Goal: Task Accomplishment & Management: Manage account settings

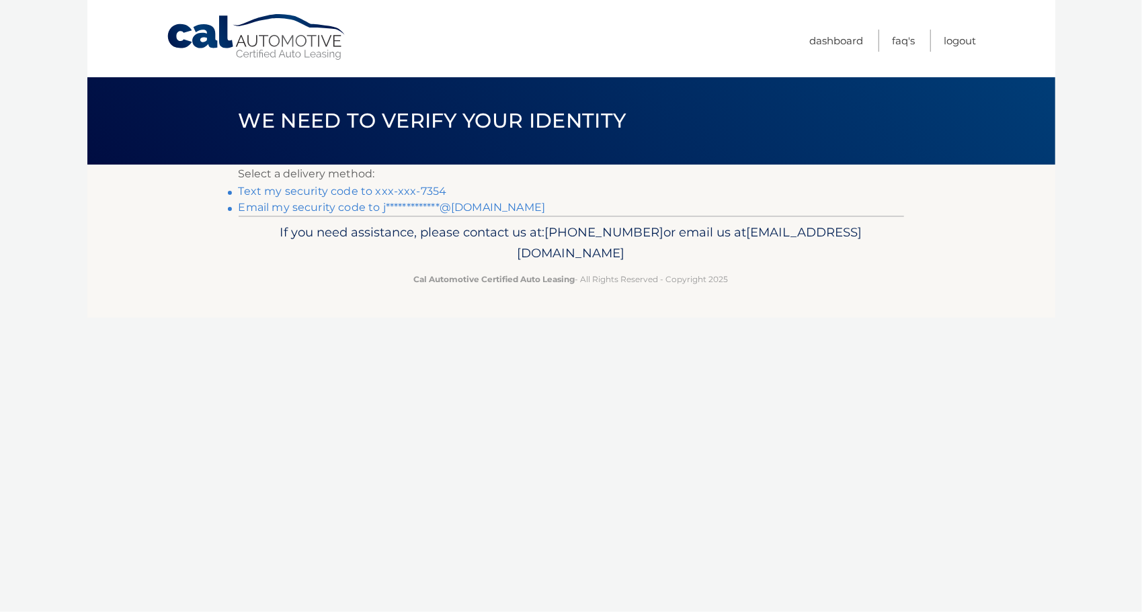
click at [378, 185] on link "Text my security code to xxx-xxx-7354" at bounding box center [343, 191] width 208 height 13
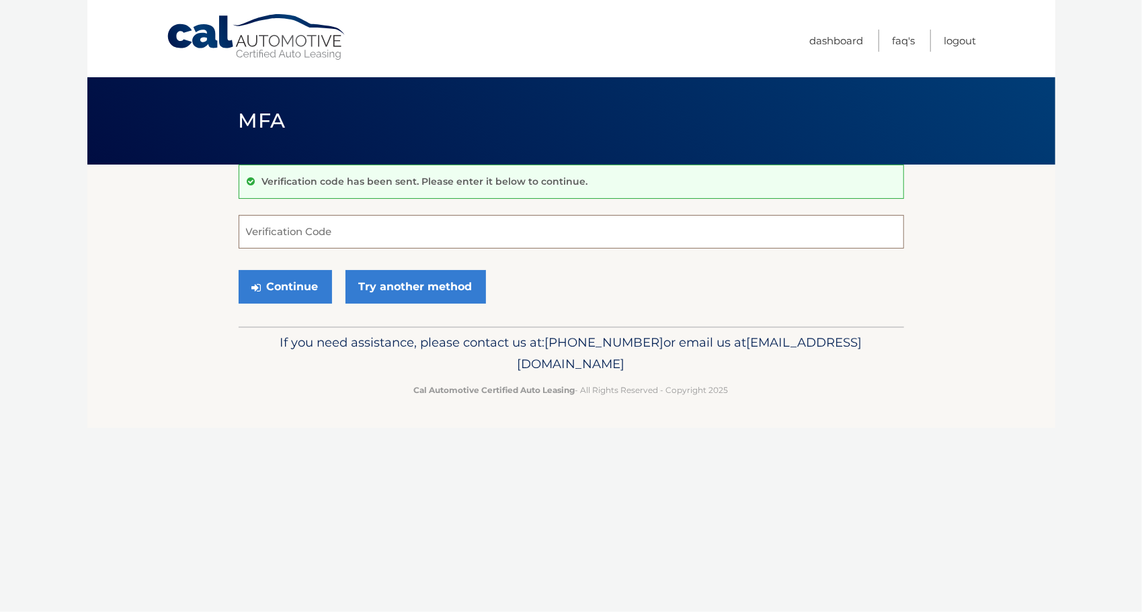
click at [366, 224] on input "Verification Code" at bounding box center [571, 232] width 665 height 34
type input "529937"
click at [274, 285] on button "Continue" at bounding box center [285, 287] width 93 height 34
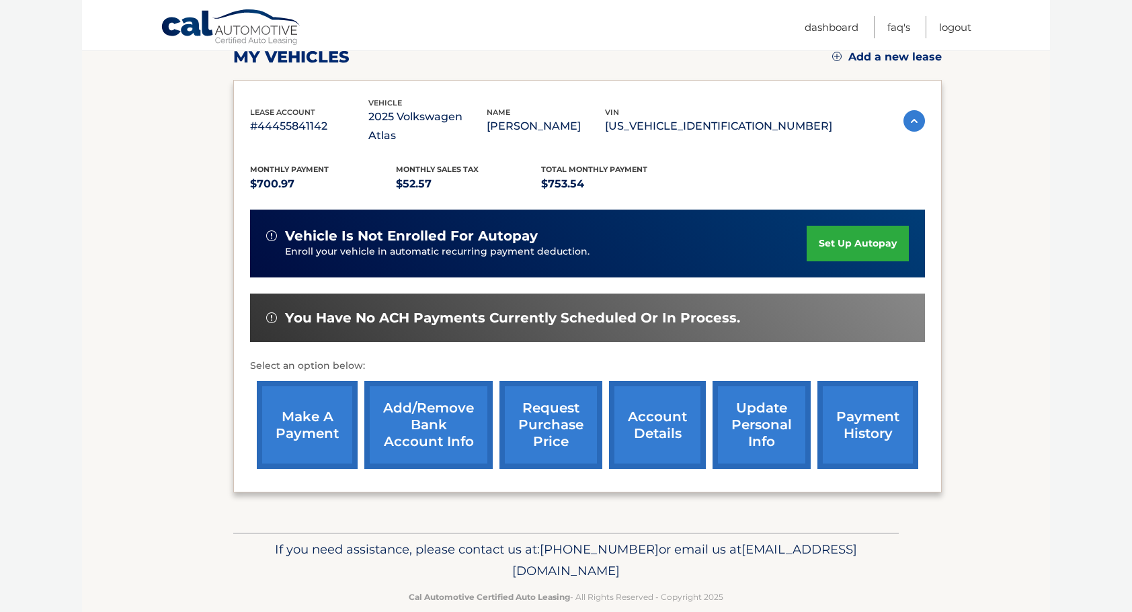
scroll to position [201, 0]
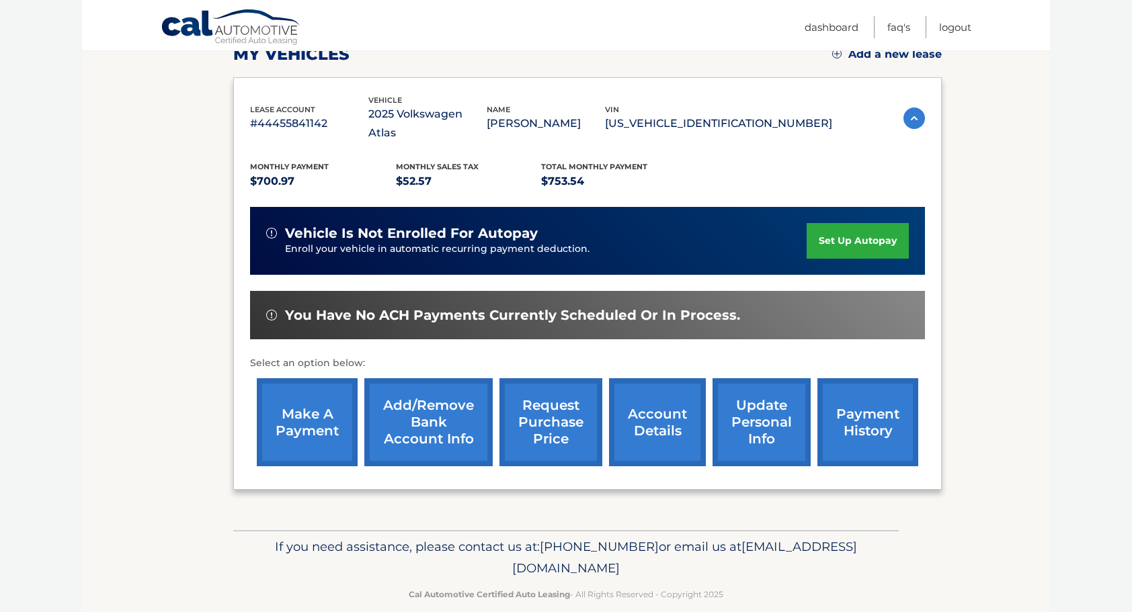
click at [542, 401] on link "request purchase price" at bounding box center [550, 422] width 103 height 88
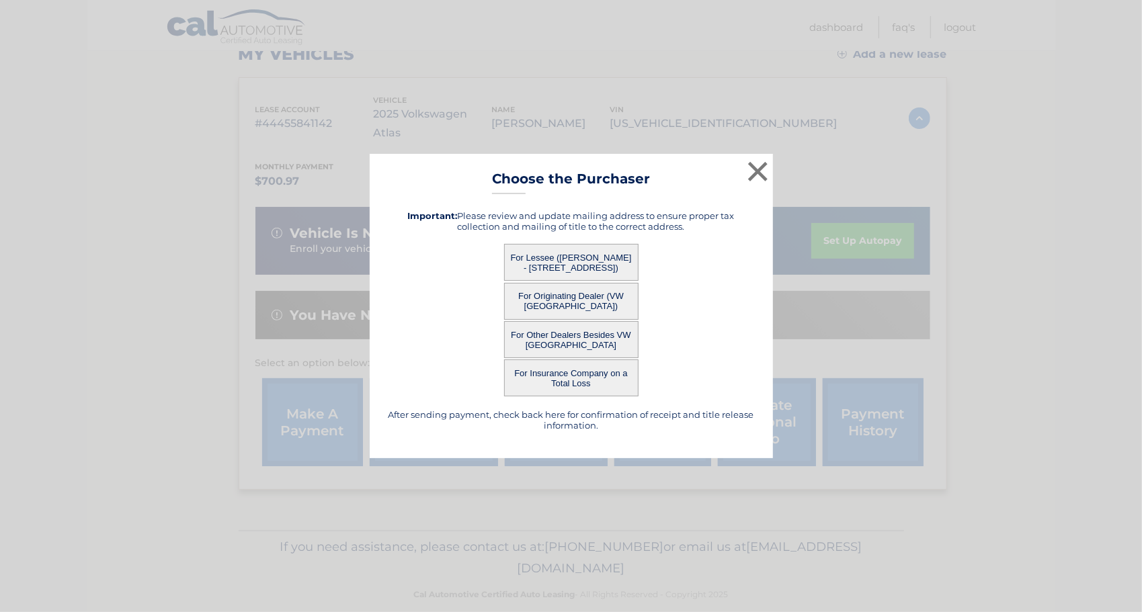
click at [571, 294] on button "For Originating Dealer (VW [GEOGRAPHIC_DATA])" at bounding box center [571, 301] width 134 height 37
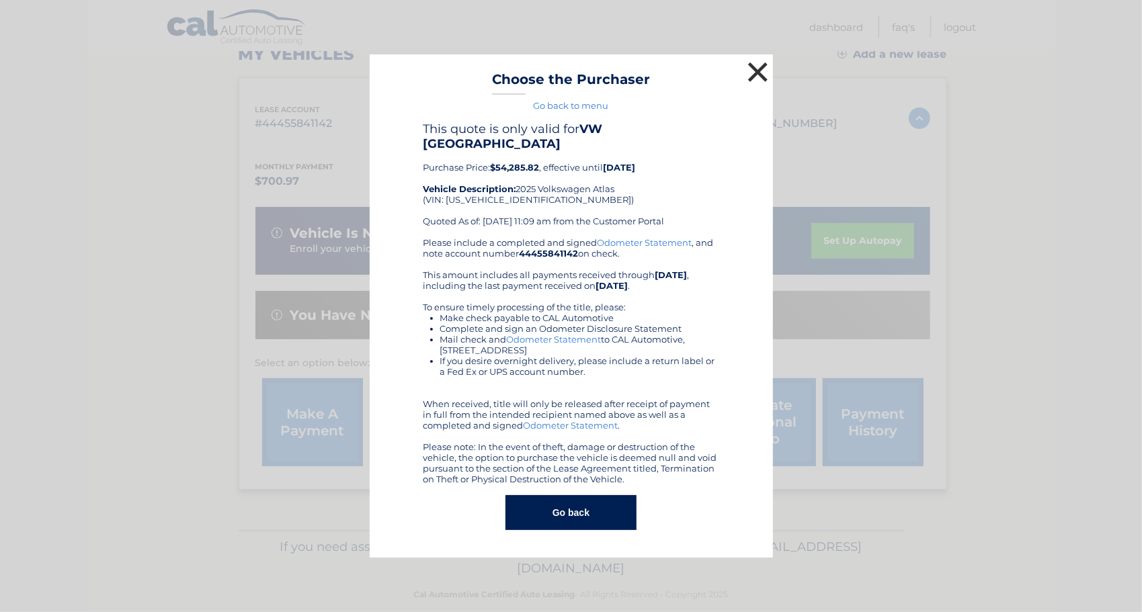
click at [750, 85] on button "×" at bounding box center [758, 71] width 27 height 27
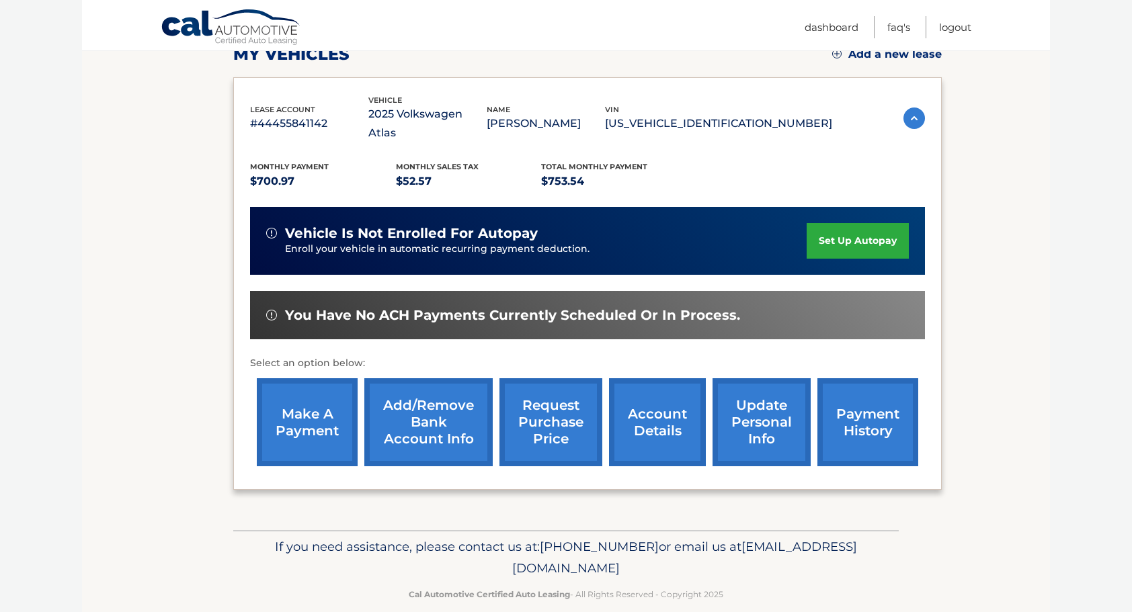
click at [549, 395] on link "request purchase price" at bounding box center [550, 422] width 103 height 88
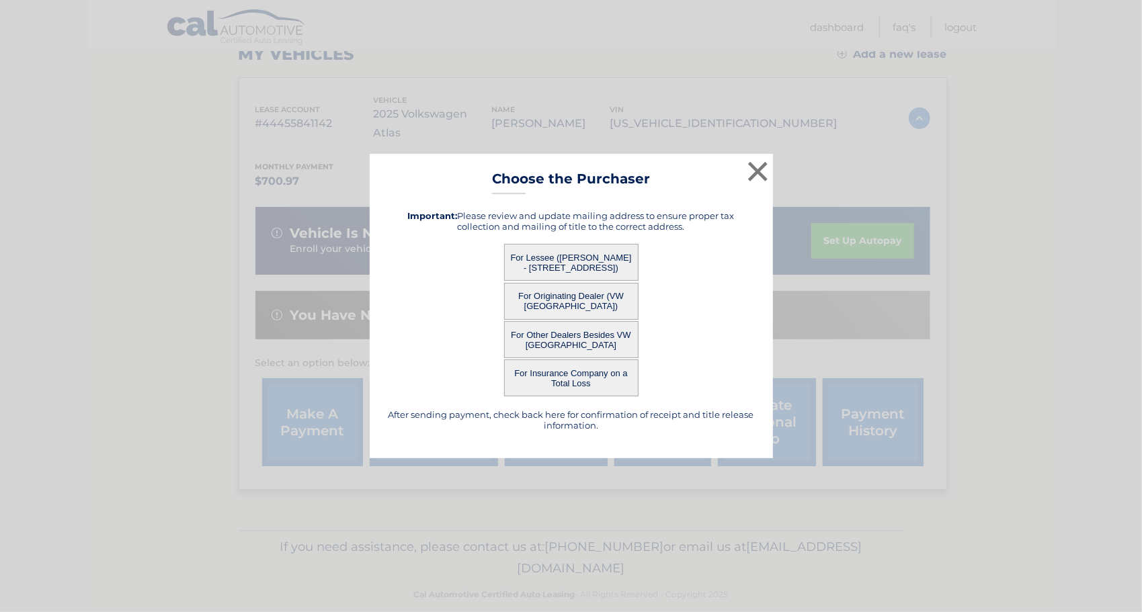
click at [556, 255] on button "For Lessee ([PERSON_NAME] - [STREET_ADDRESS])" at bounding box center [571, 262] width 134 height 37
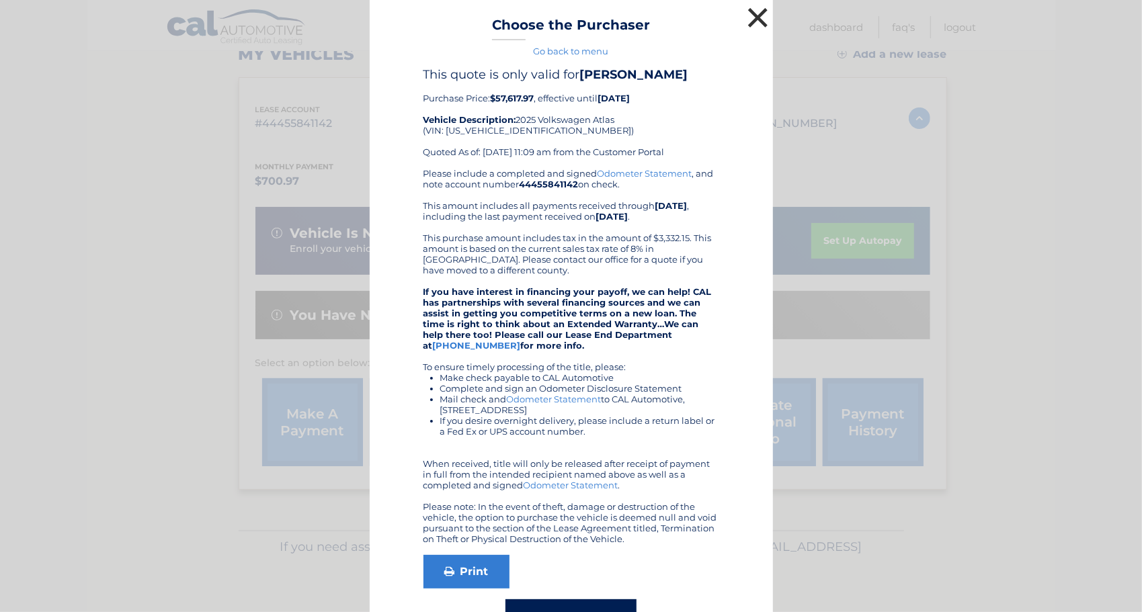
click at [752, 16] on button "×" at bounding box center [758, 17] width 27 height 27
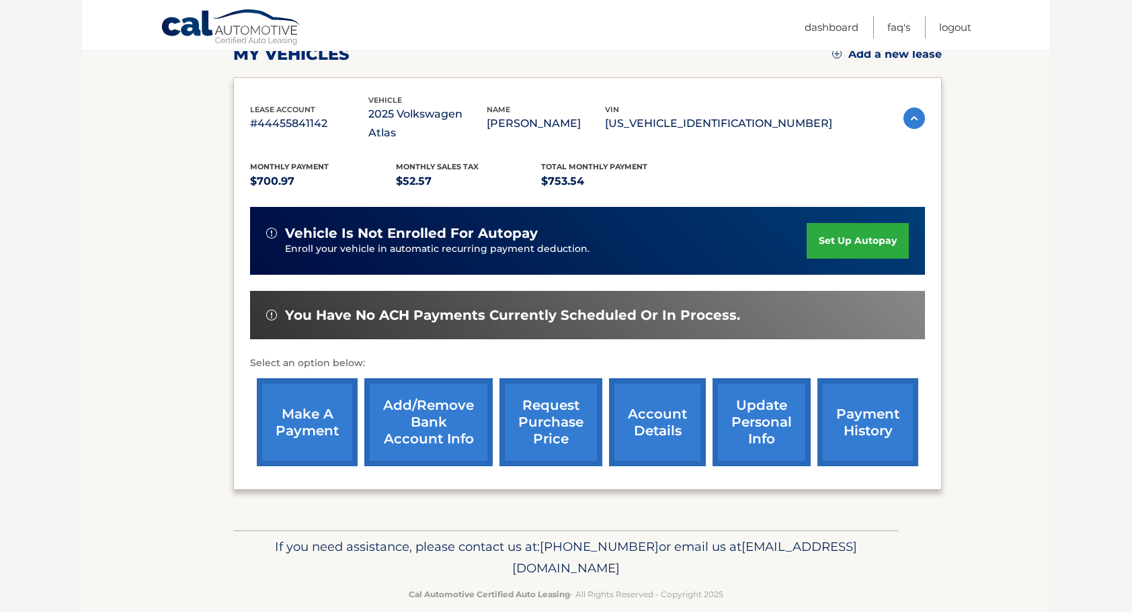
click at [571, 409] on link "request purchase price" at bounding box center [550, 422] width 103 height 88
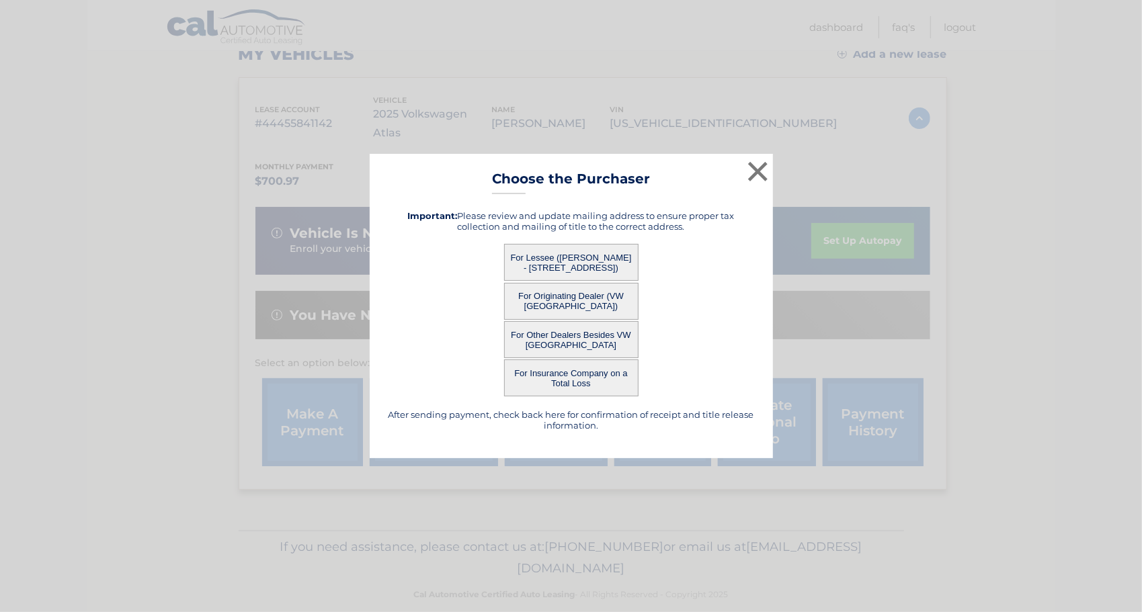
click at [577, 344] on button "For Other Dealers Besides VW [GEOGRAPHIC_DATA]" at bounding box center [571, 339] width 134 height 37
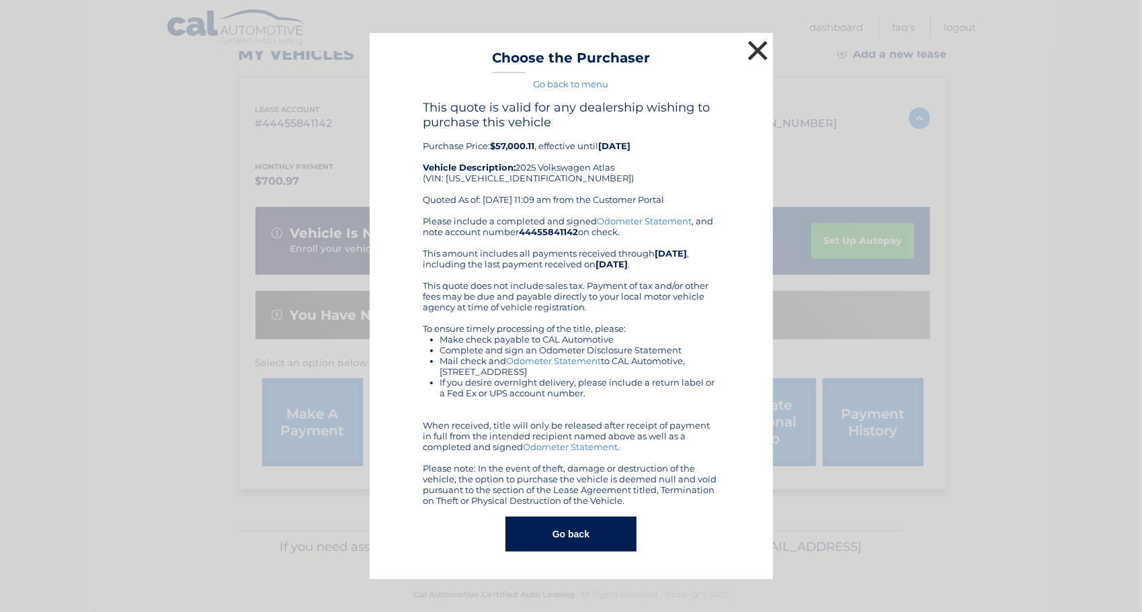
click at [761, 46] on button "×" at bounding box center [758, 50] width 27 height 27
